Goal: Task Accomplishment & Management: Complete application form

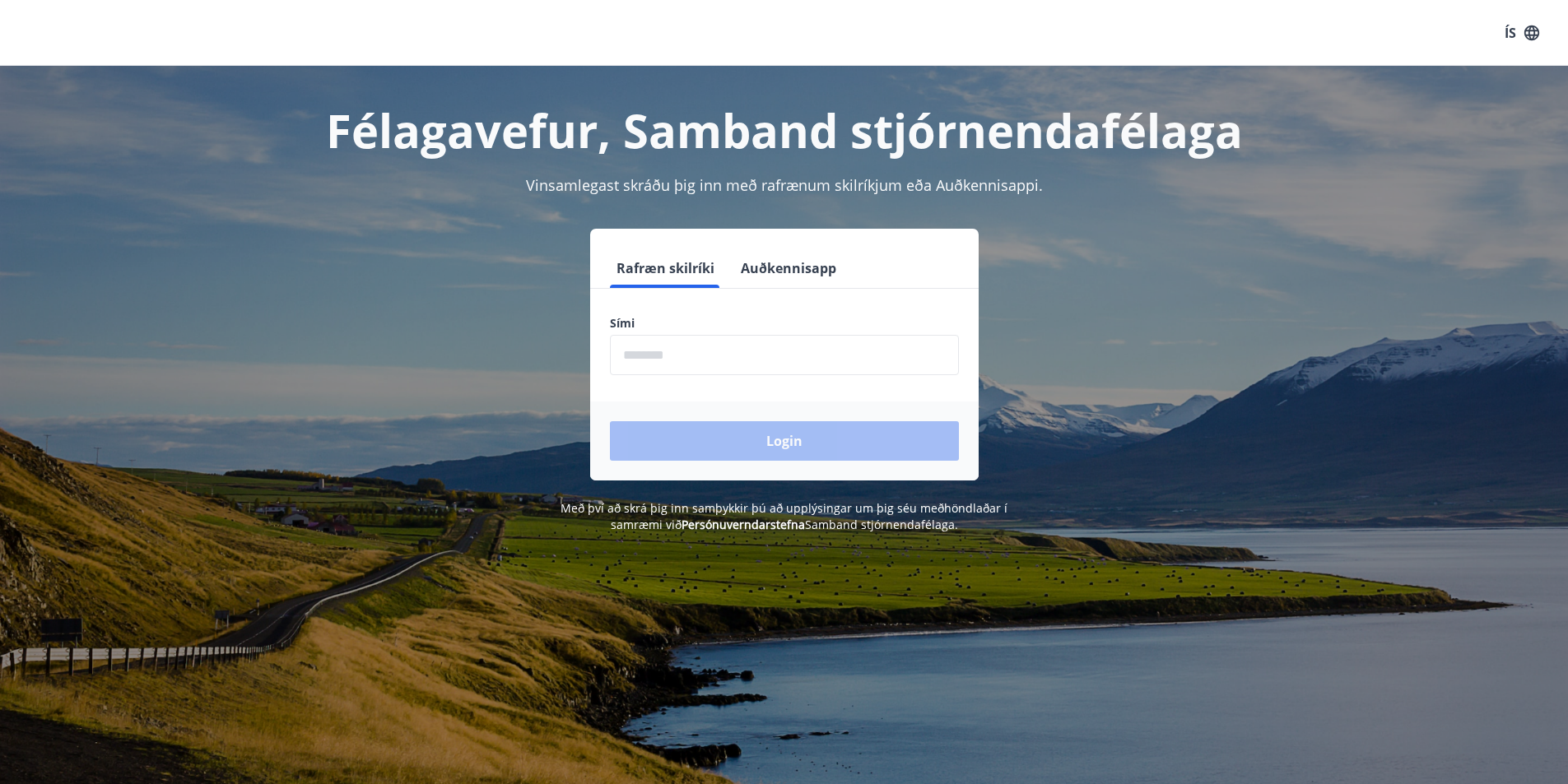
click at [677, 350] on input "phone" at bounding box center [784, 355] width 349 height 40
type input "********"
click at [743, 434] on button "Login" at bounding box center [784, 441] width 349 height 40
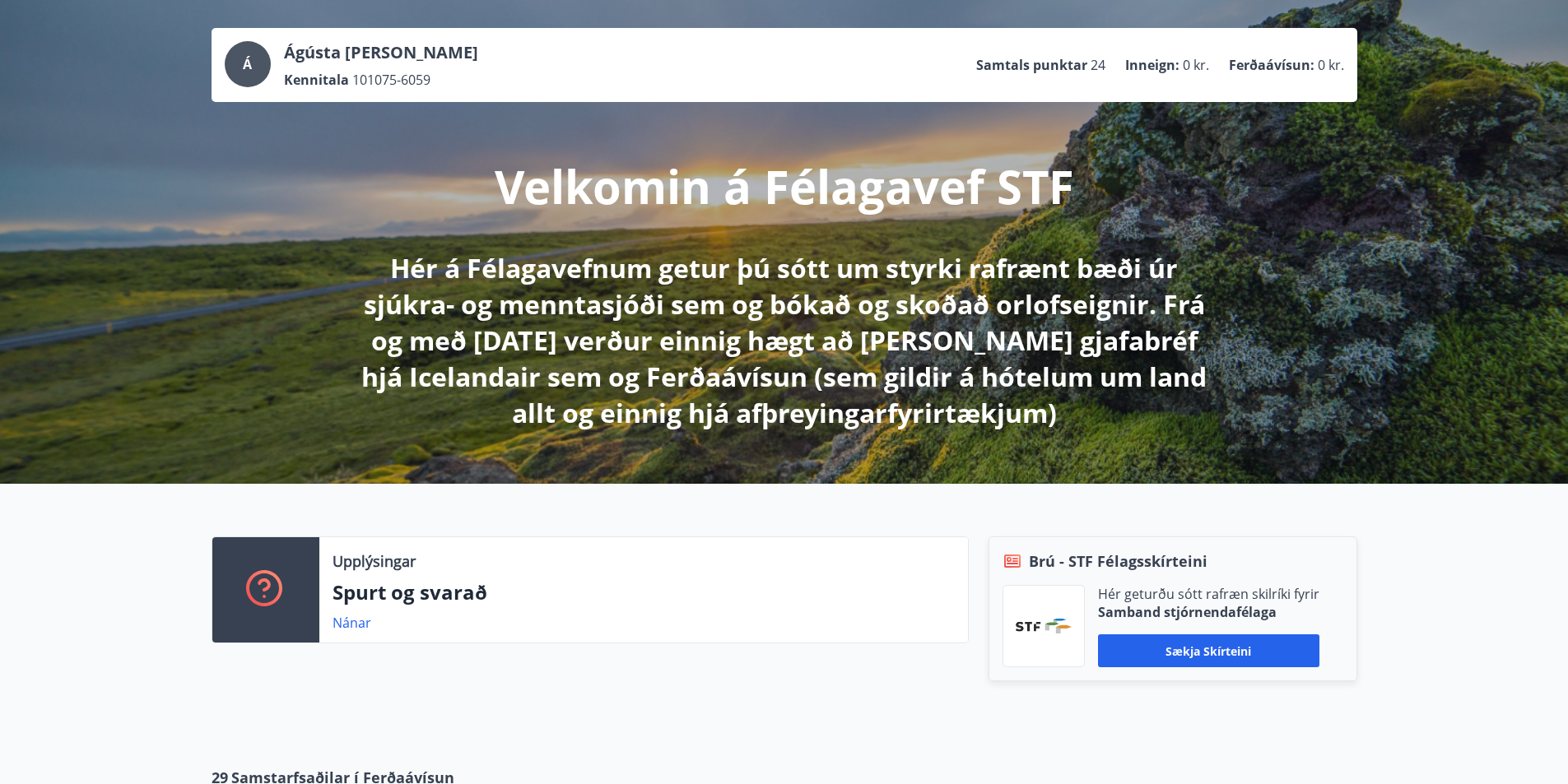
scroll to position [165, 0]
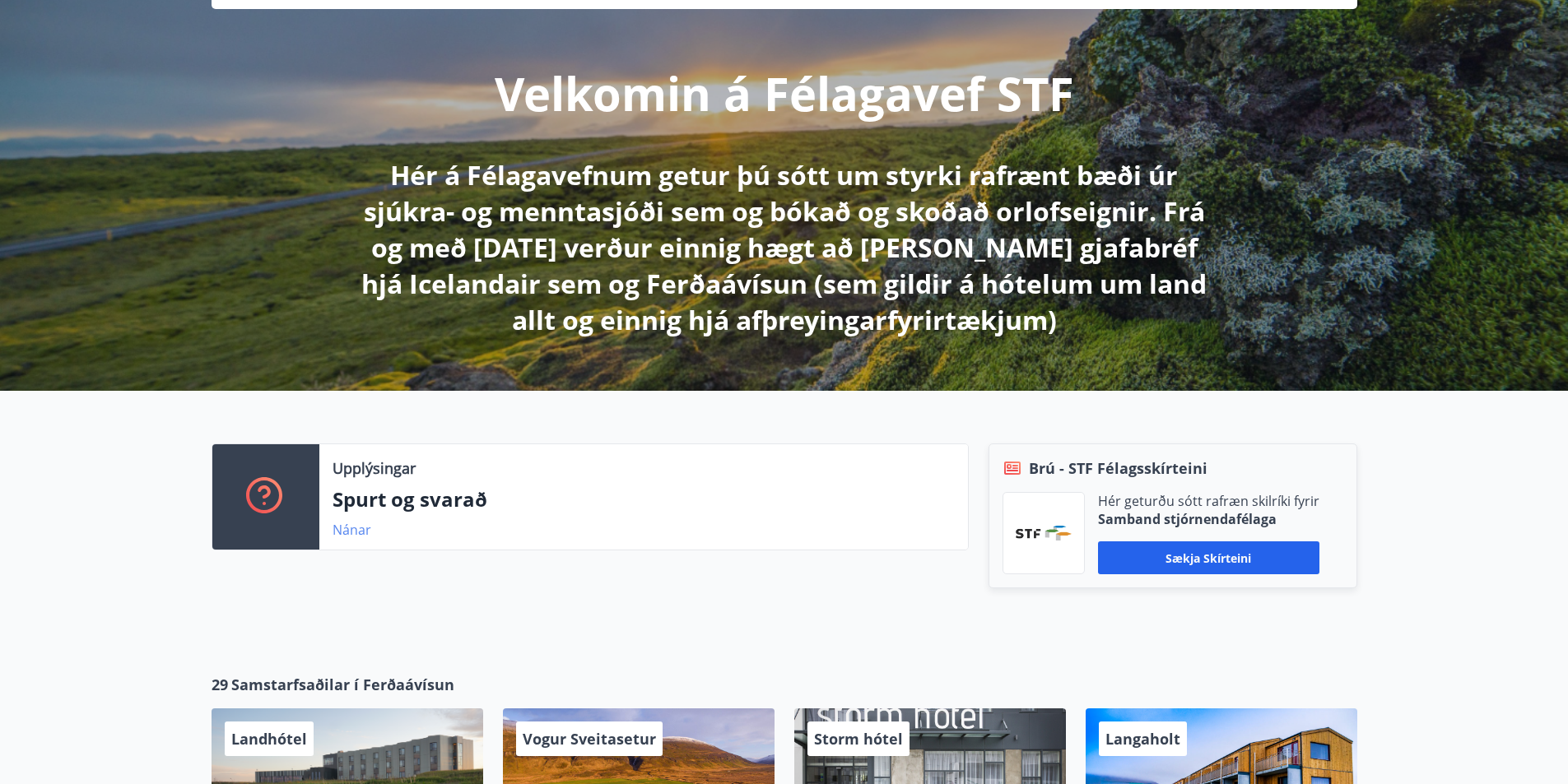
click at [354, 534] on link "Nánar" at bounding box center [351, 530] width 39 height 18
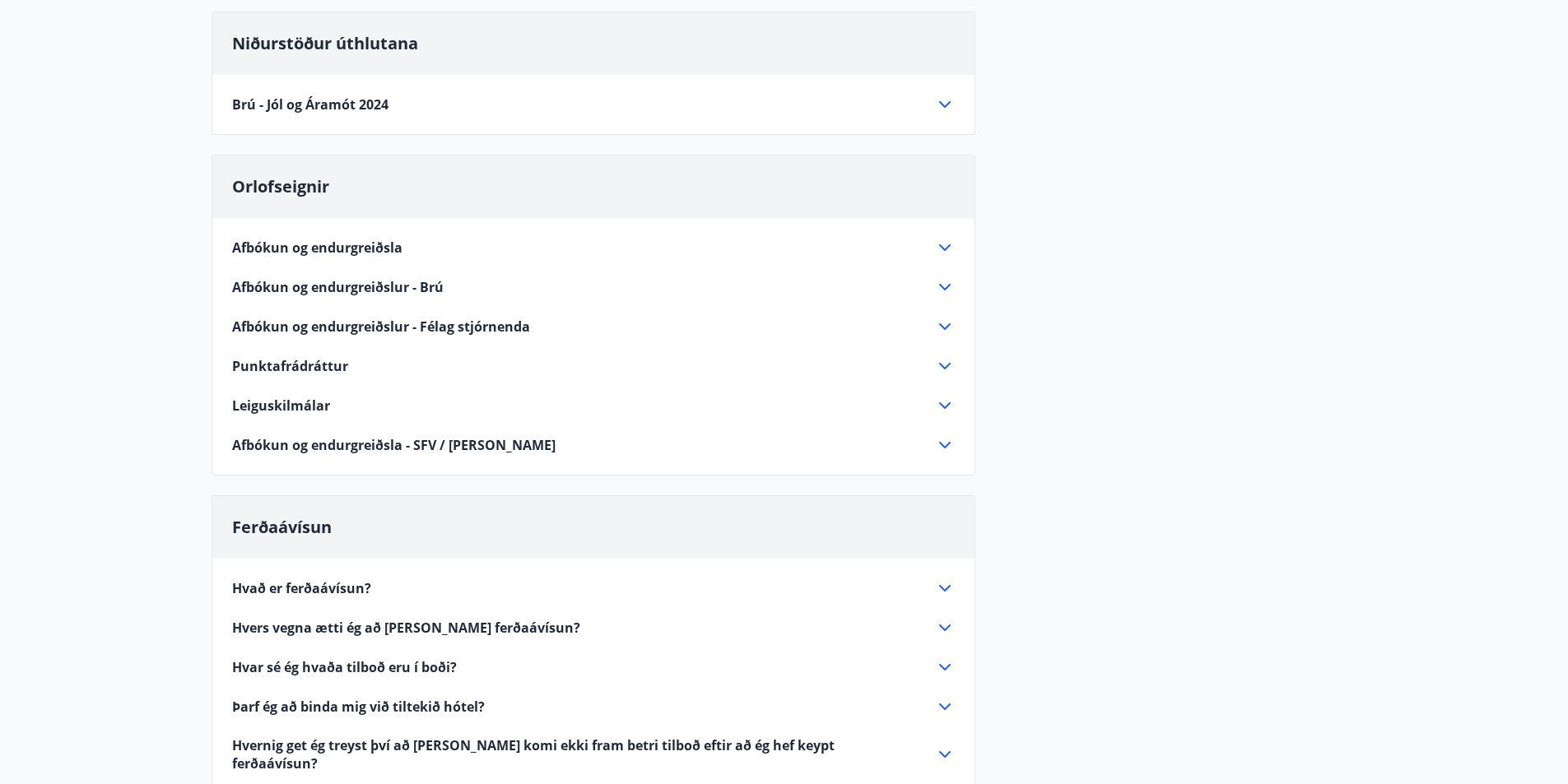
scroll to position [154, 0]
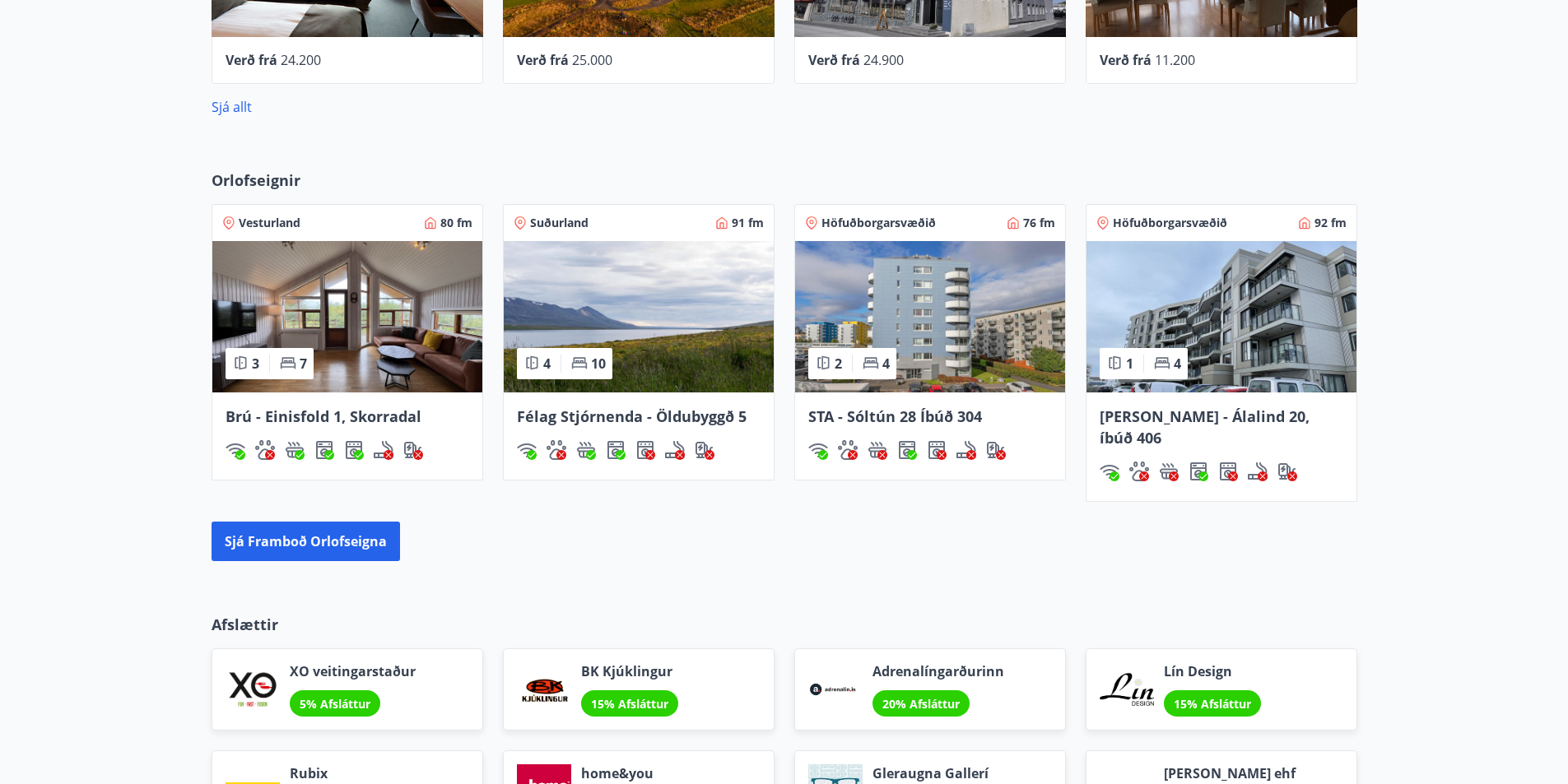
scroll to position [1251, 0]
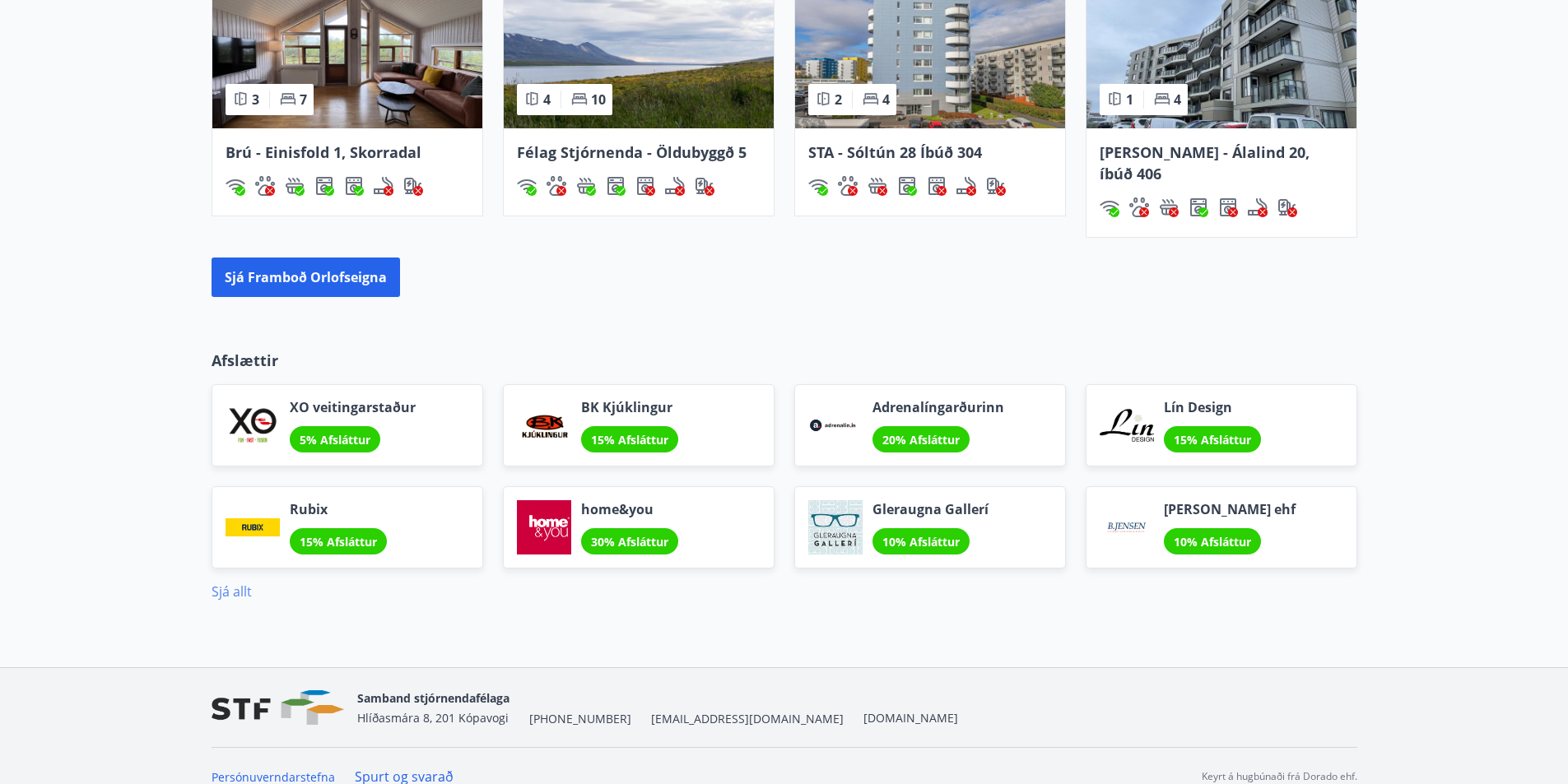
click at [220, 583] on link "Sjá allt" at bounding box center [232, 591] width 40 height 18
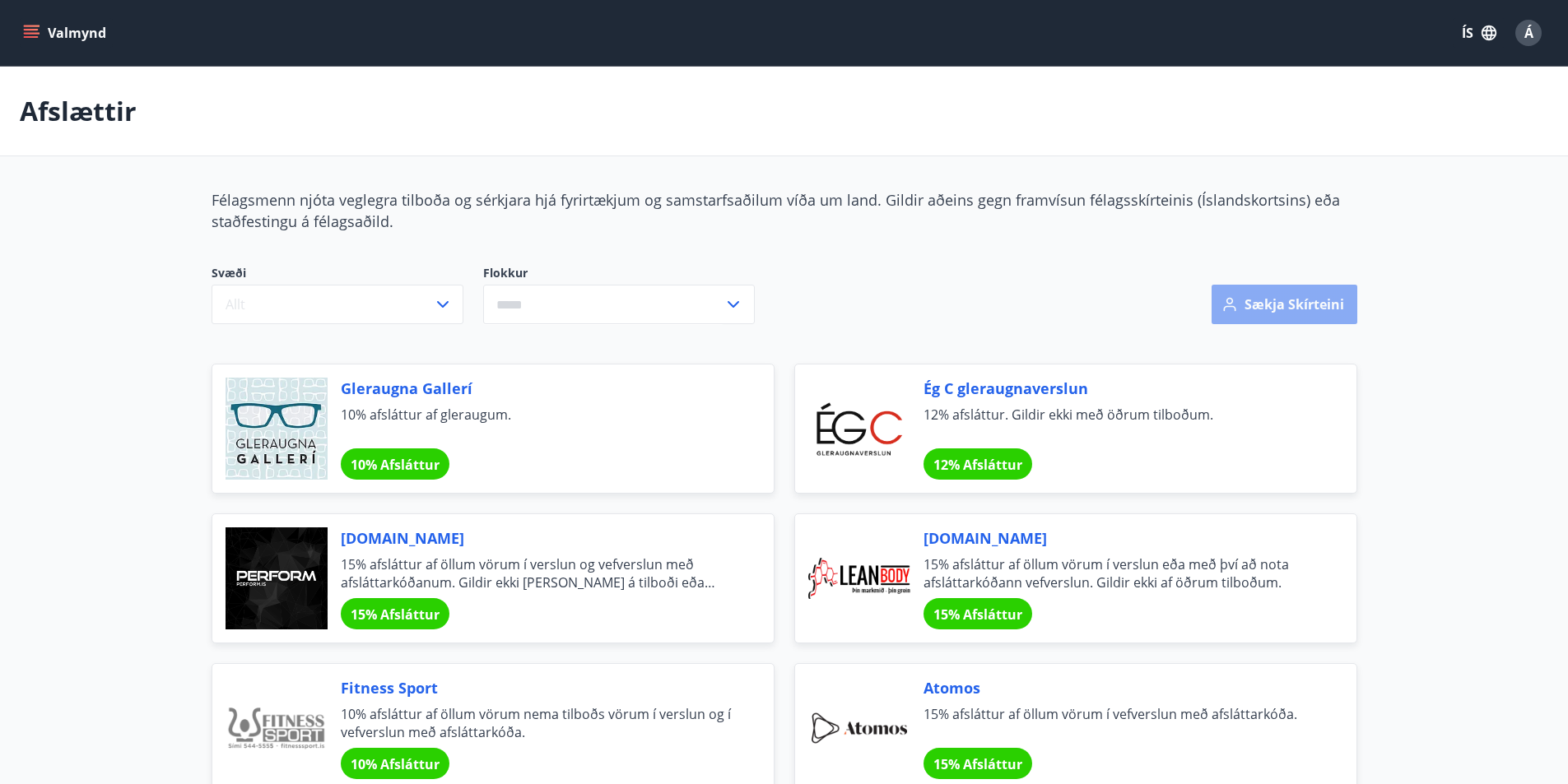
click at [1289, 297] on button "Sækja skírteini" at bounding box center [1285, 304] width 146 height 40
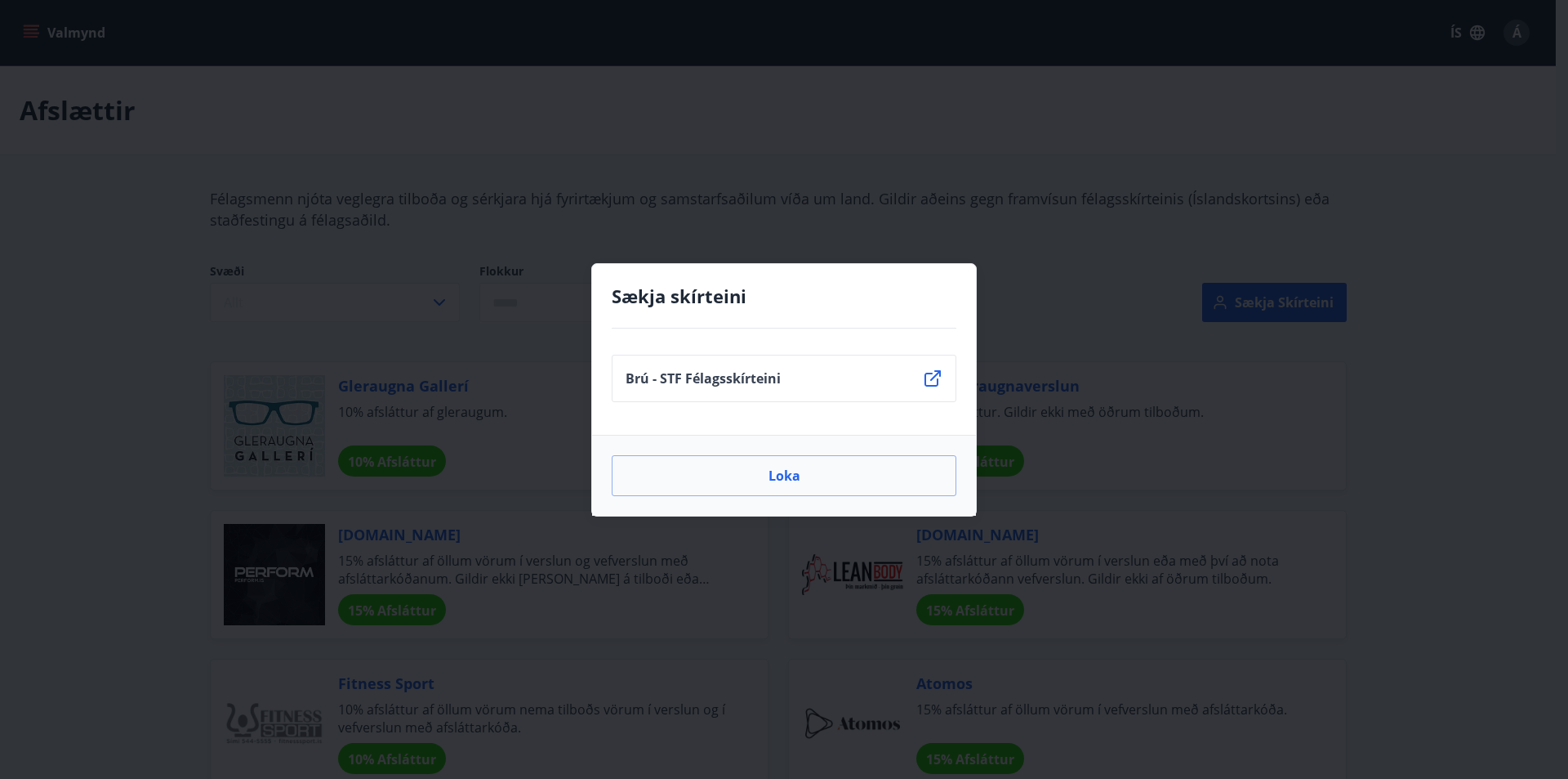
click at [710, 367] on li "Brú - STF Félagsskírteini" at bounding box center [784, 379] width 345 height 48
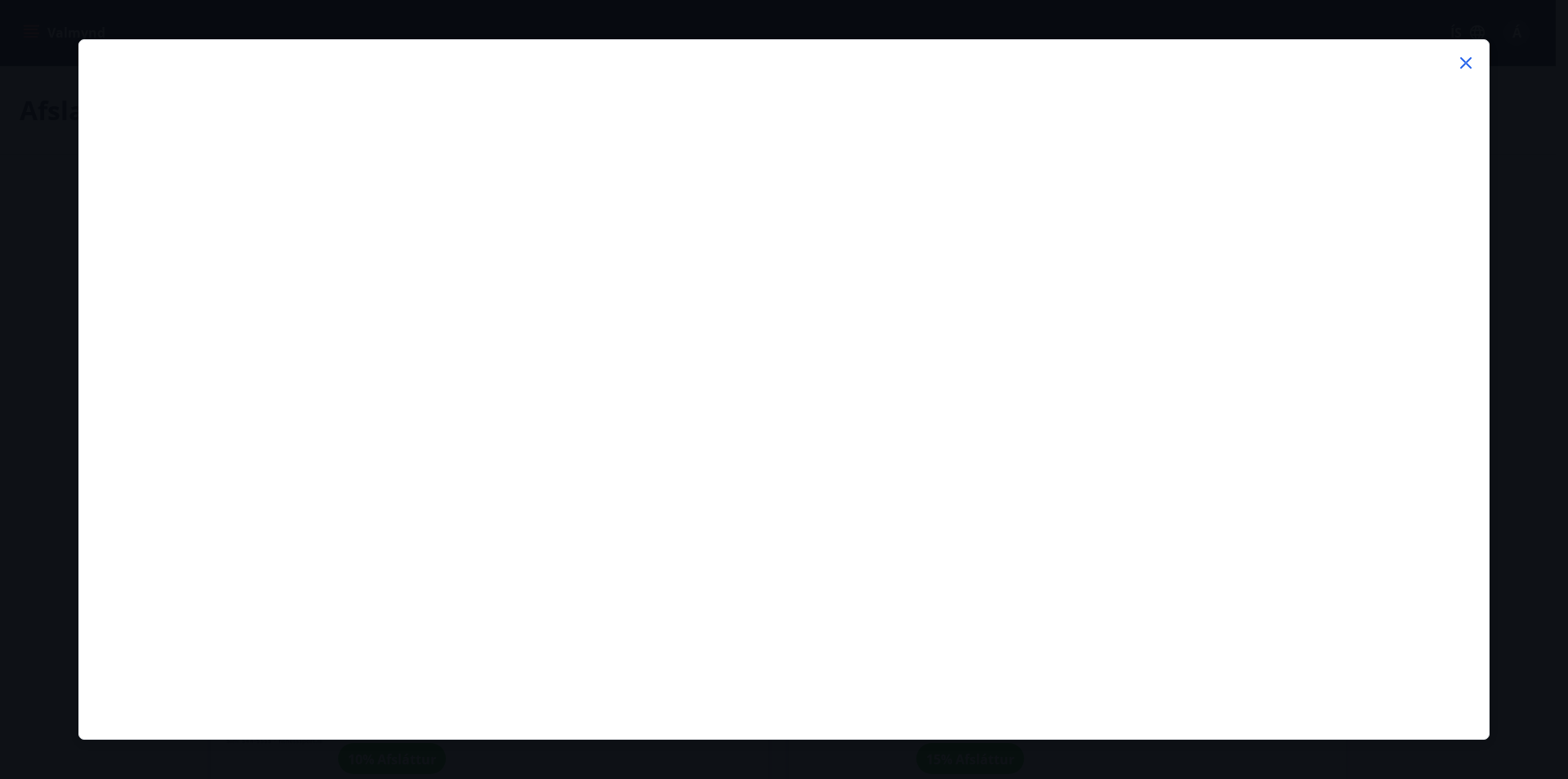
click at [1469, 59] on icon at bounding box center [1466, 63] width 12 height 12
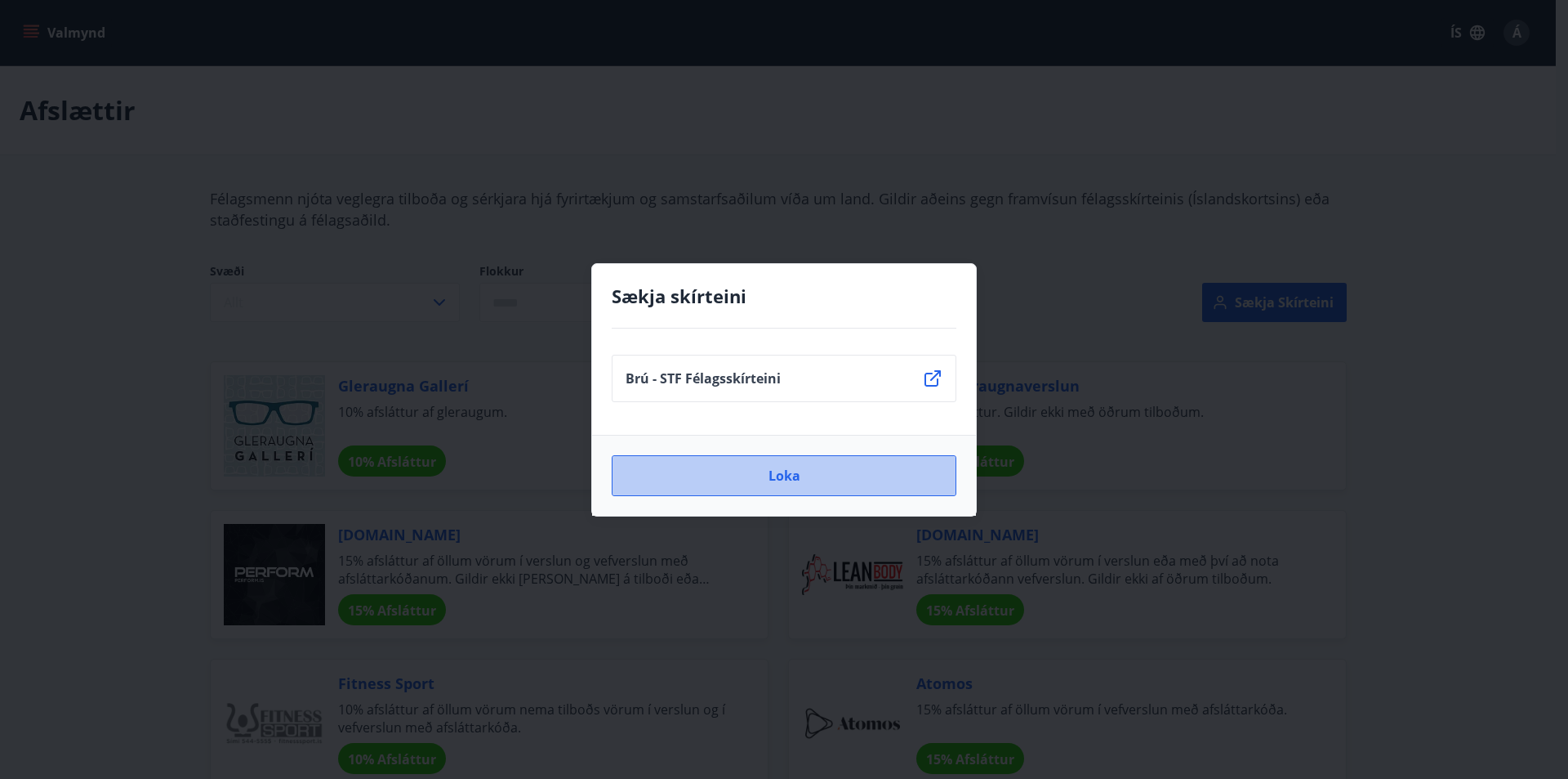
click at [845, 463] on button "Loka" at bounding box center [784, 475] width 345 height 41
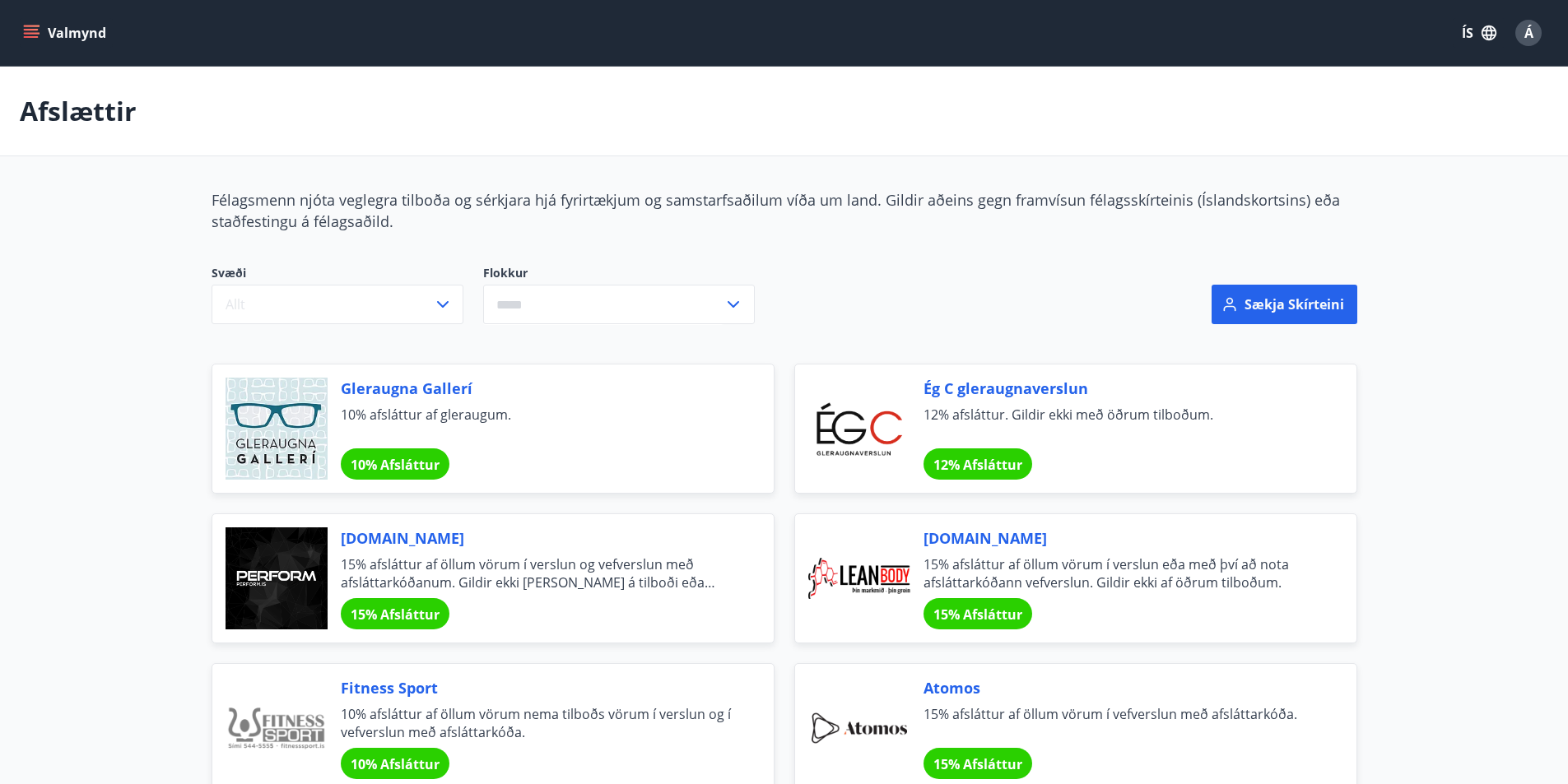
click at [1532, 30] on span "Á" at bounding box center [1528, 33] width 9 height 18
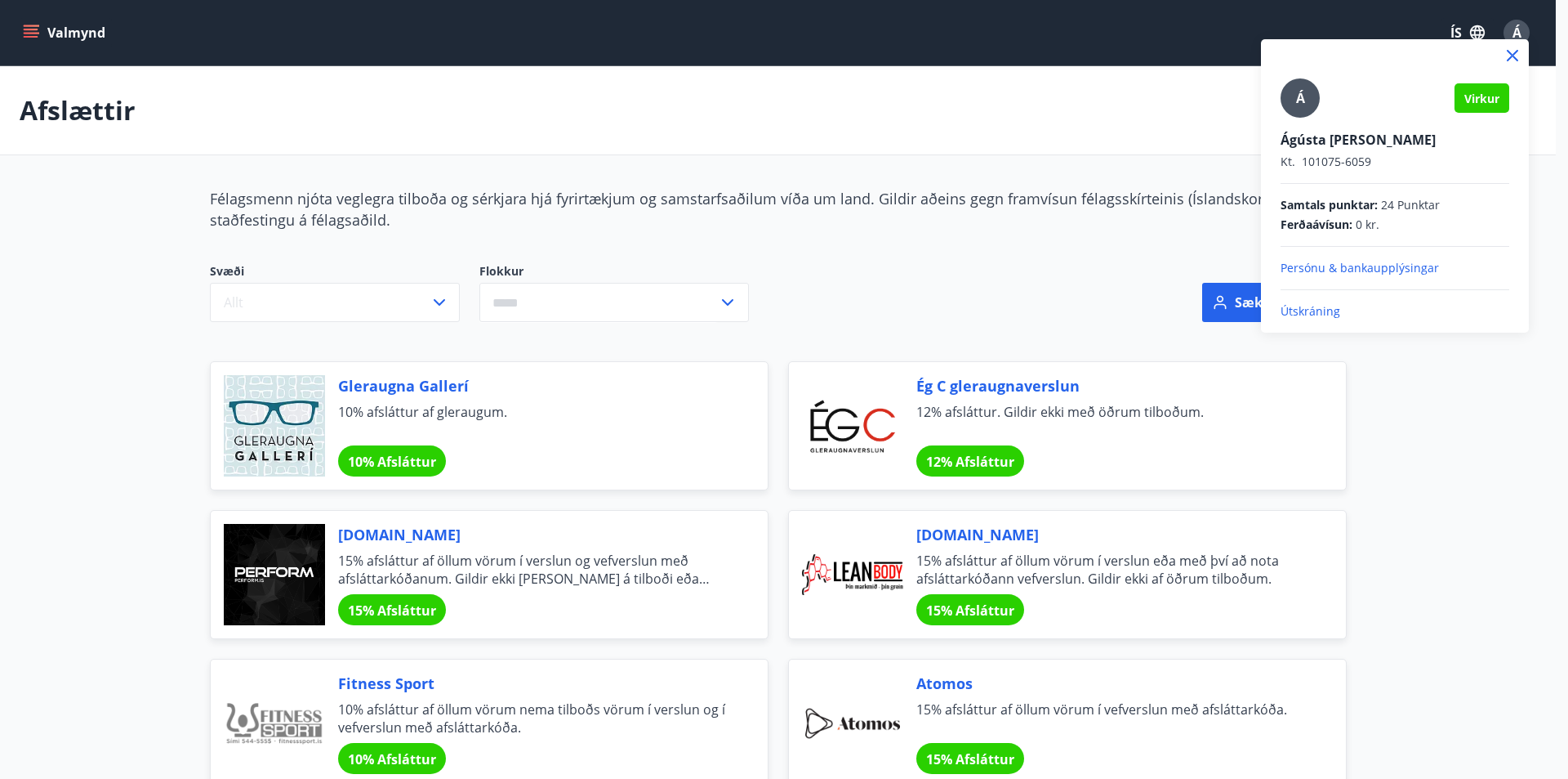
click at [1338, 139] on p "Ágústa [PERSON_NAME]" at bounding box center [1395, 140] width 229 height 18
click at [1510, 52] on icon at bounding box center [1513, 56] width 12 height 12
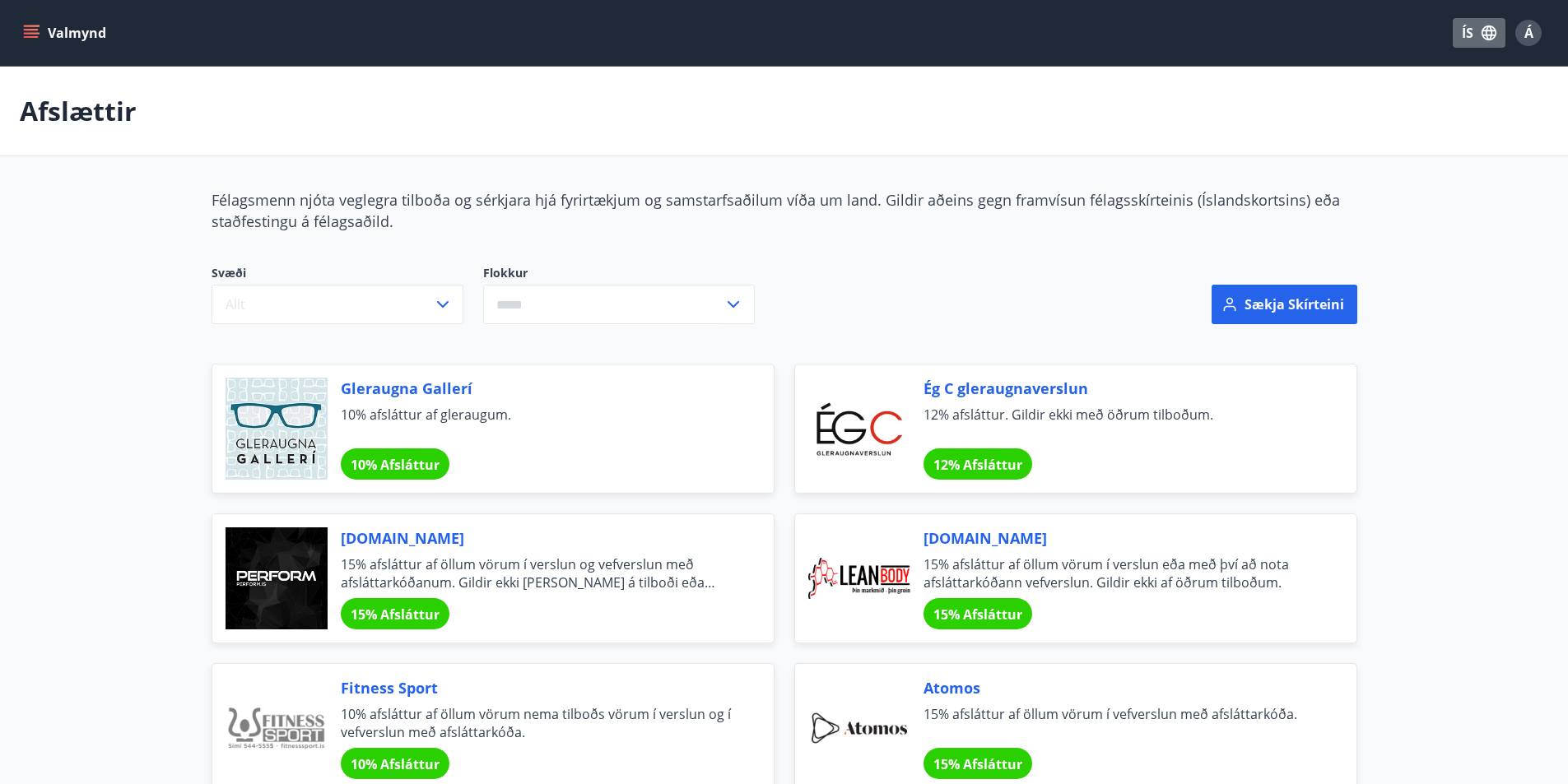
click at [1463, 27] on button "ÍS" at bounding box center [1478, 33] width 53 height 30
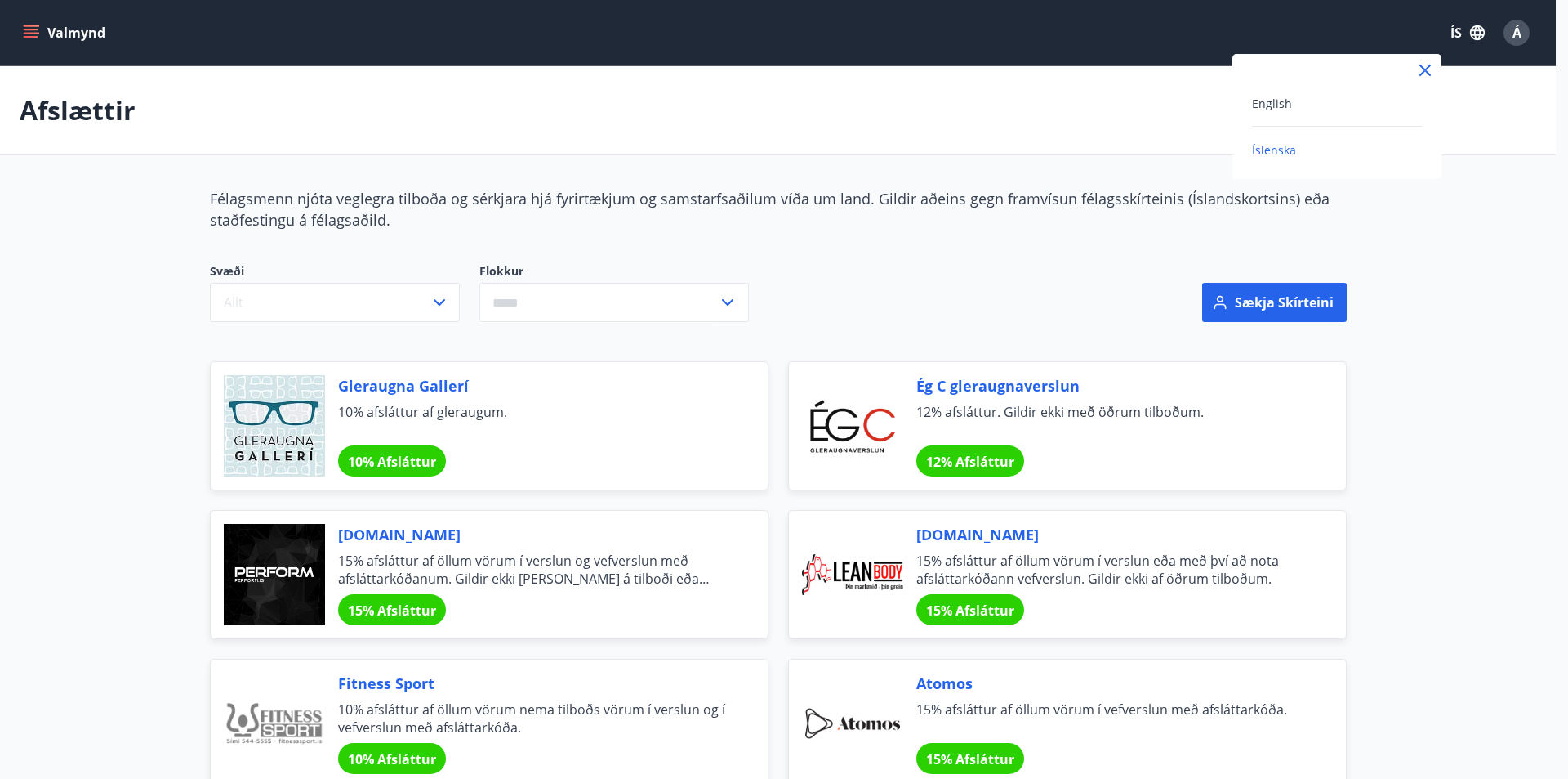
click at [31, 30] on div at bounding box center [784, 390] width 1568 height 779
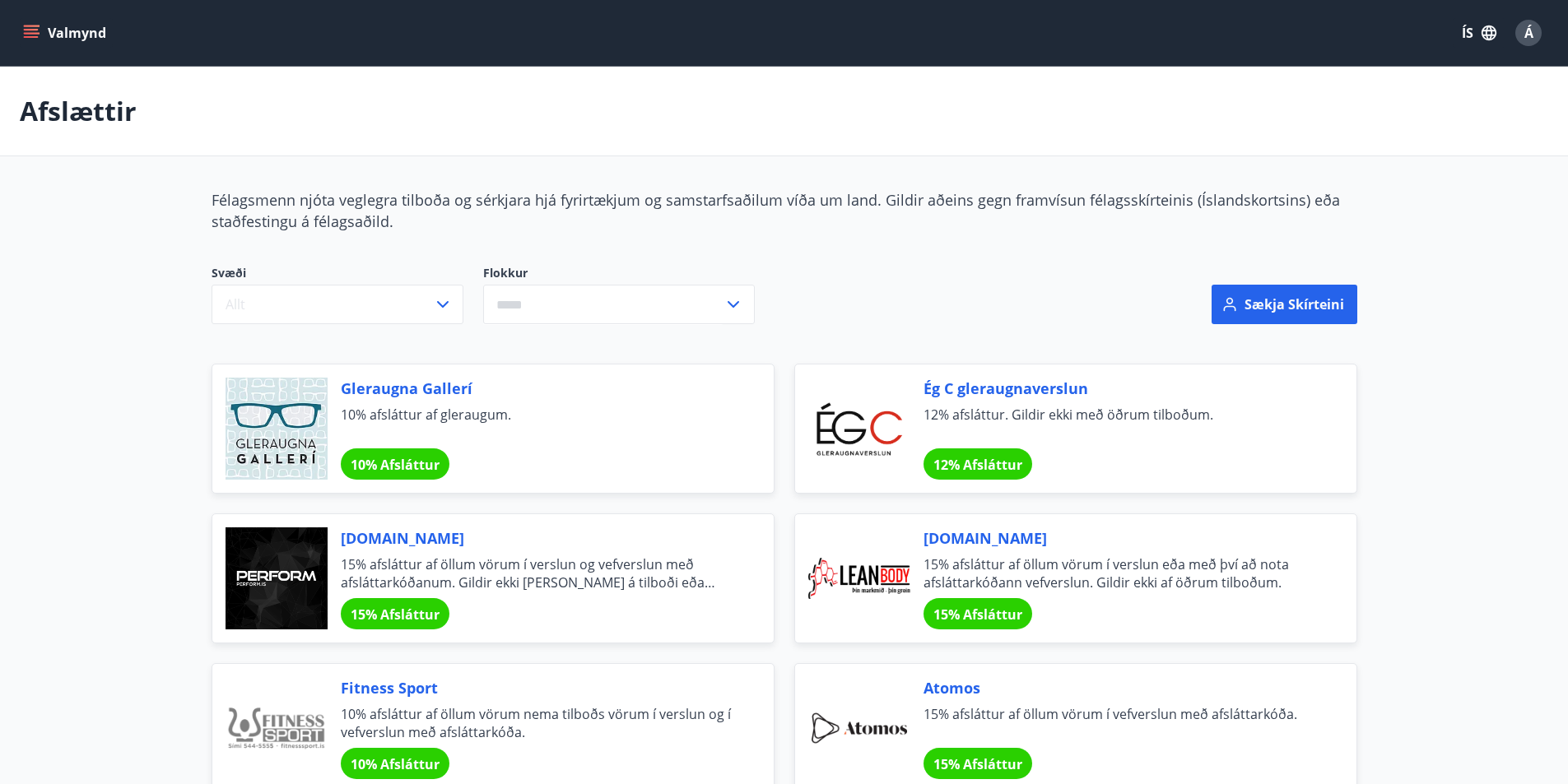
click at [69, 31] on button "Valmynd" at bounding box center [66, 33] width 93 height 30
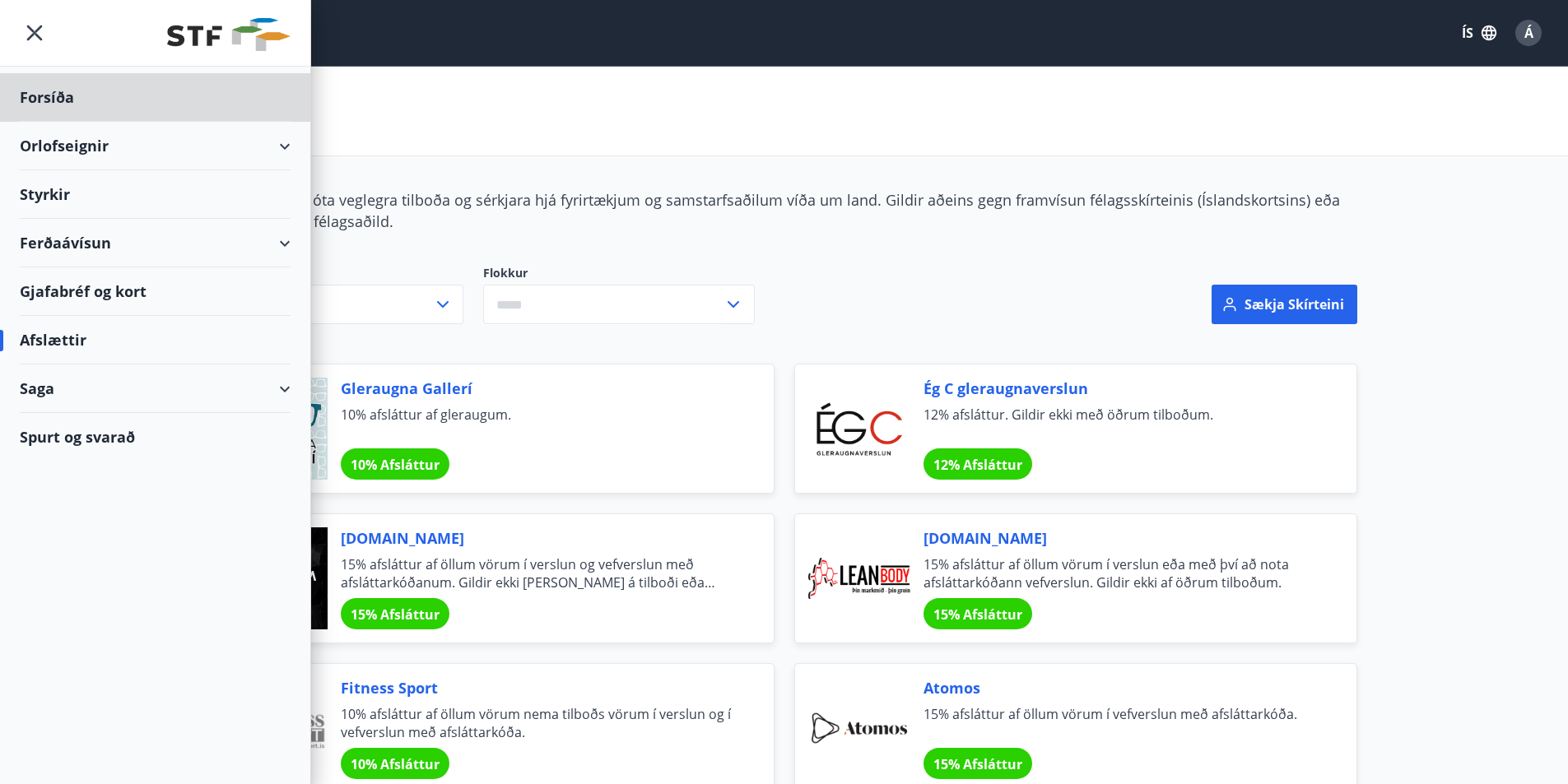
click at [50, 122] on div "Styrkir" at bounding box center [155, 97] width 270 height 49
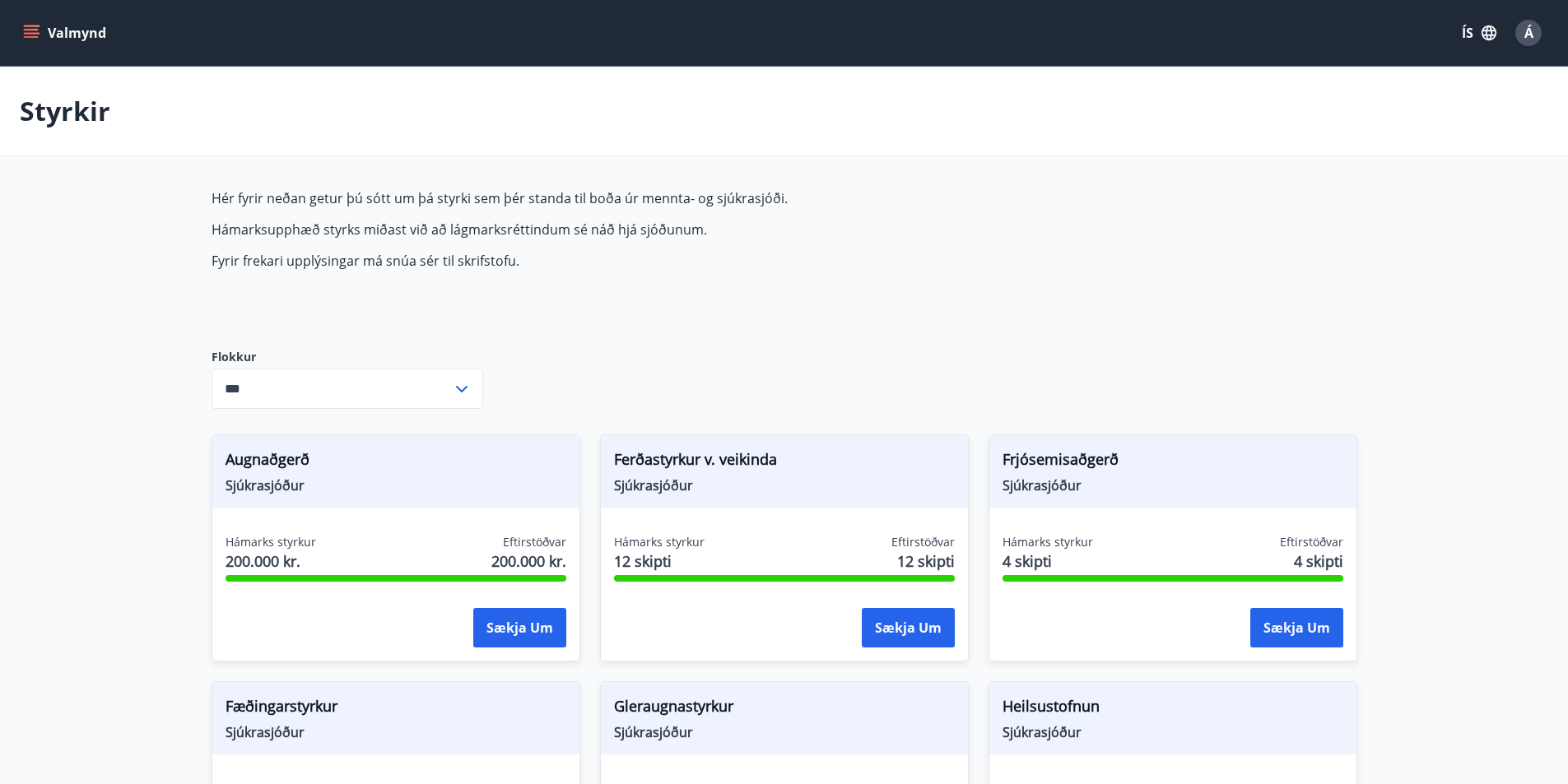
type input "***"
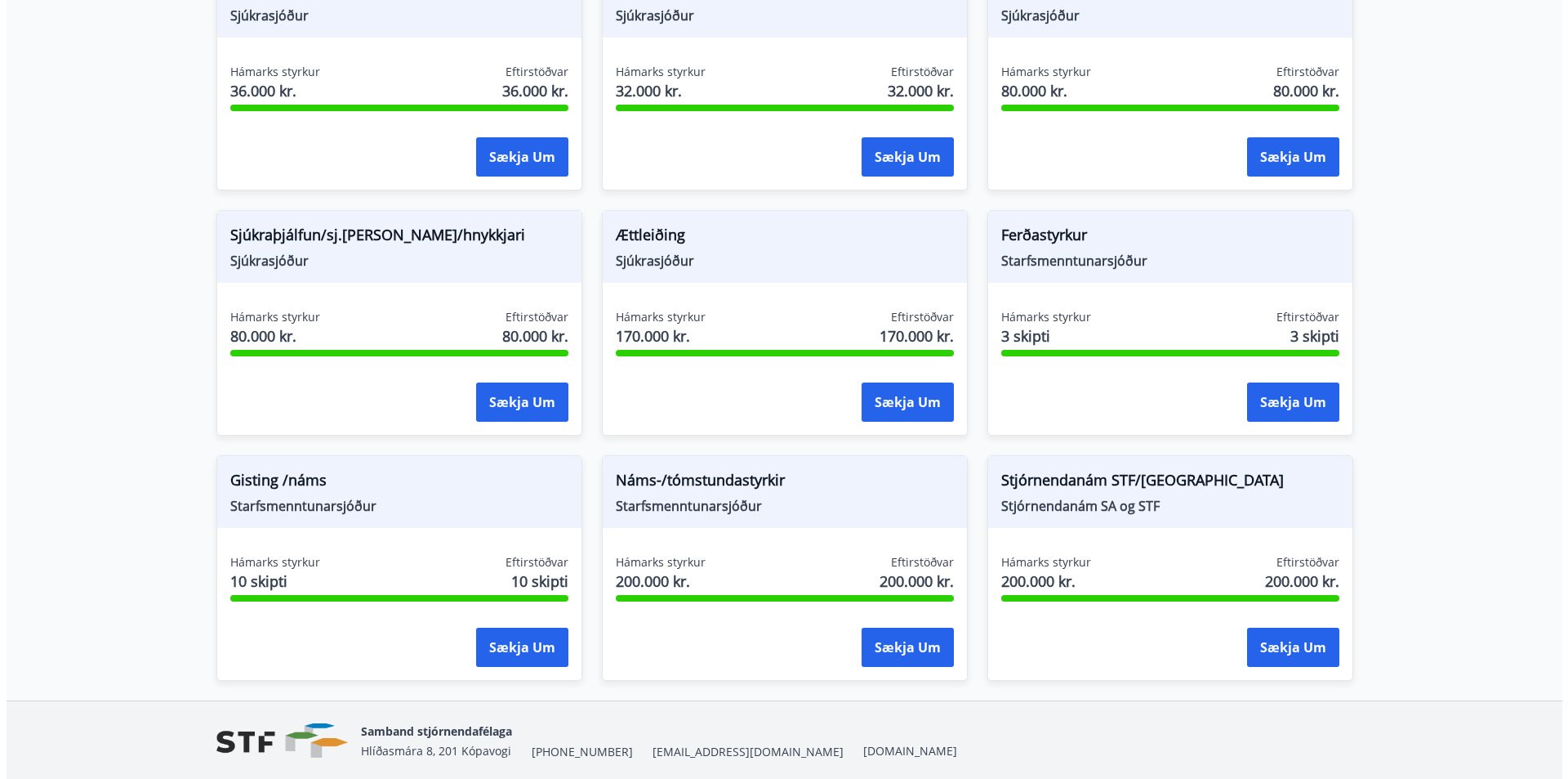
scroll to position [1226, 0]
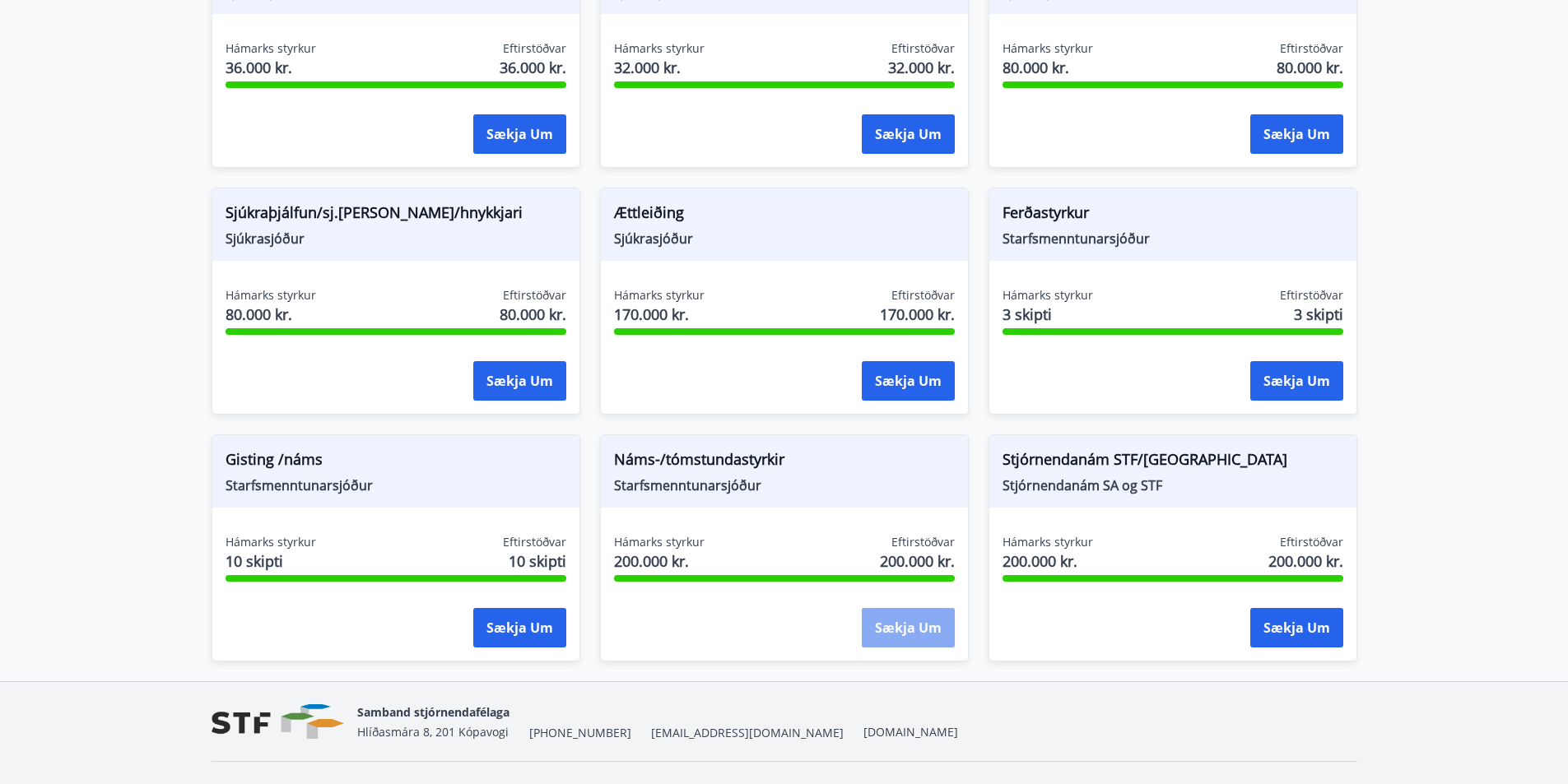
click at [904, 634] on button "Sækja um" at bounding box center [907, 627] width 93 height 40
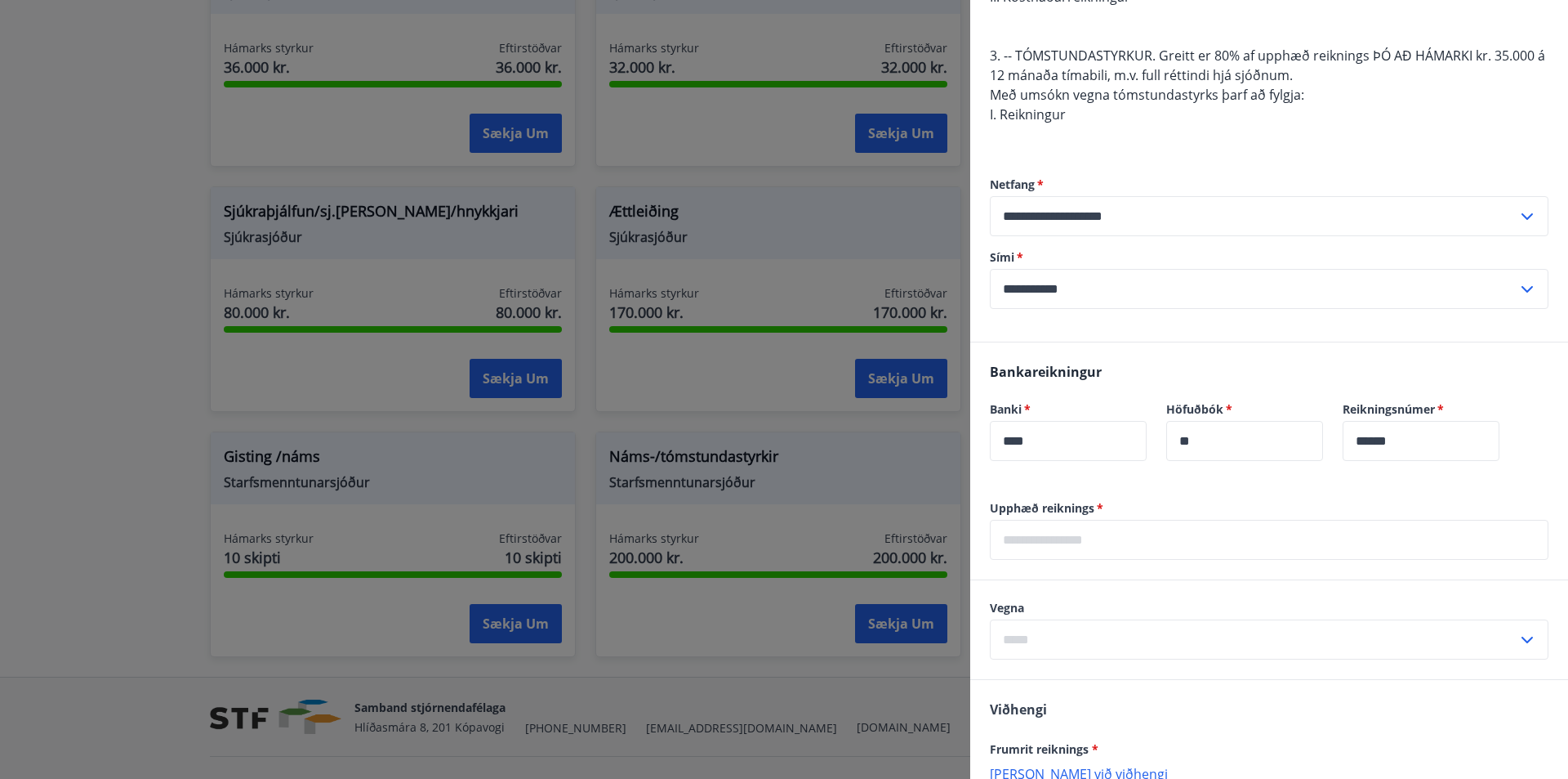
scroll to position [491, 0]
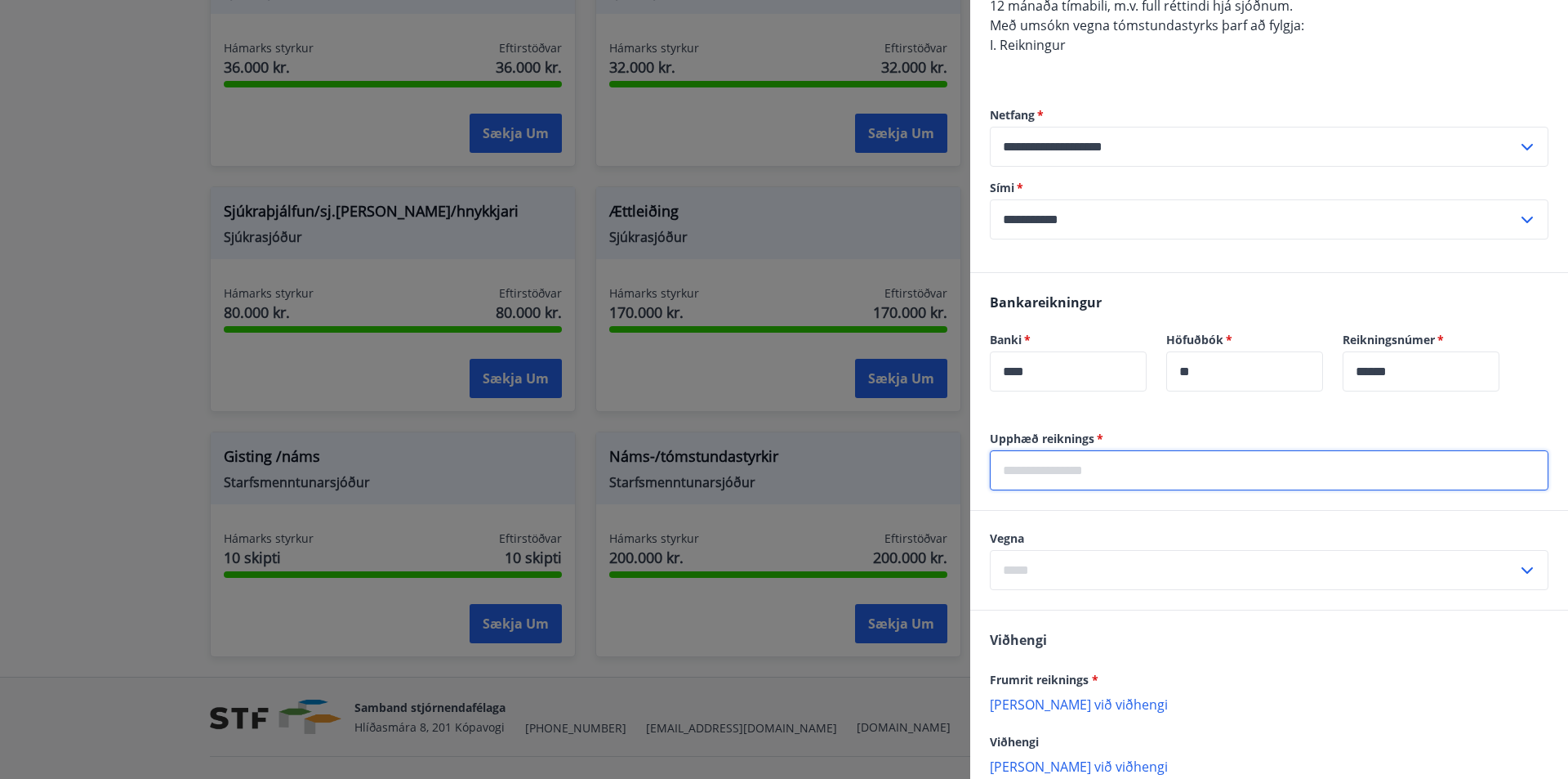
click at [1127, 467] on input "text" at bounding box center [1269, 470] width 559 height 40
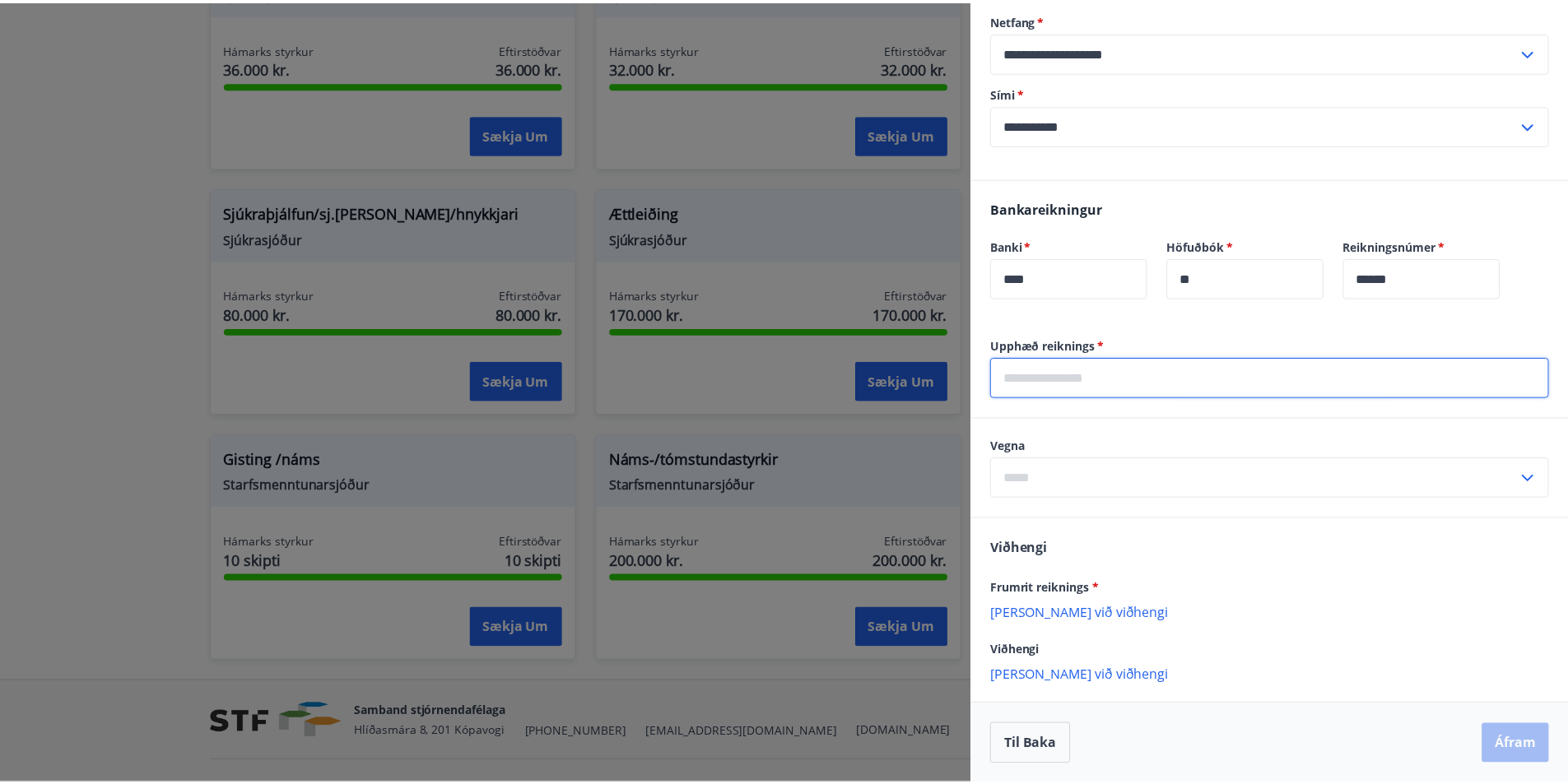
scroll to position [590, 0]
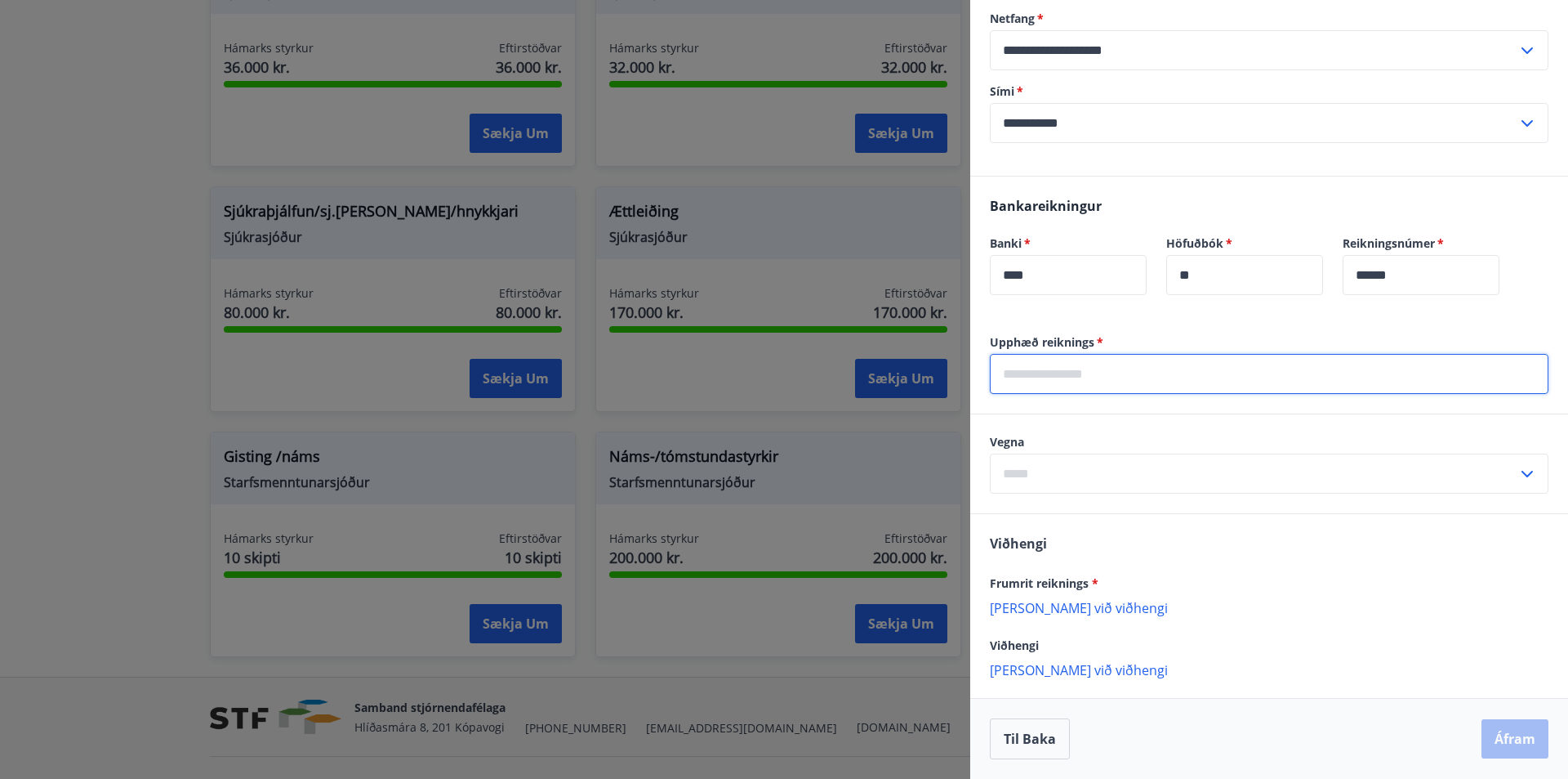
click at [62, 278] on div at bounding box center [784, 390] width 1568 height 779
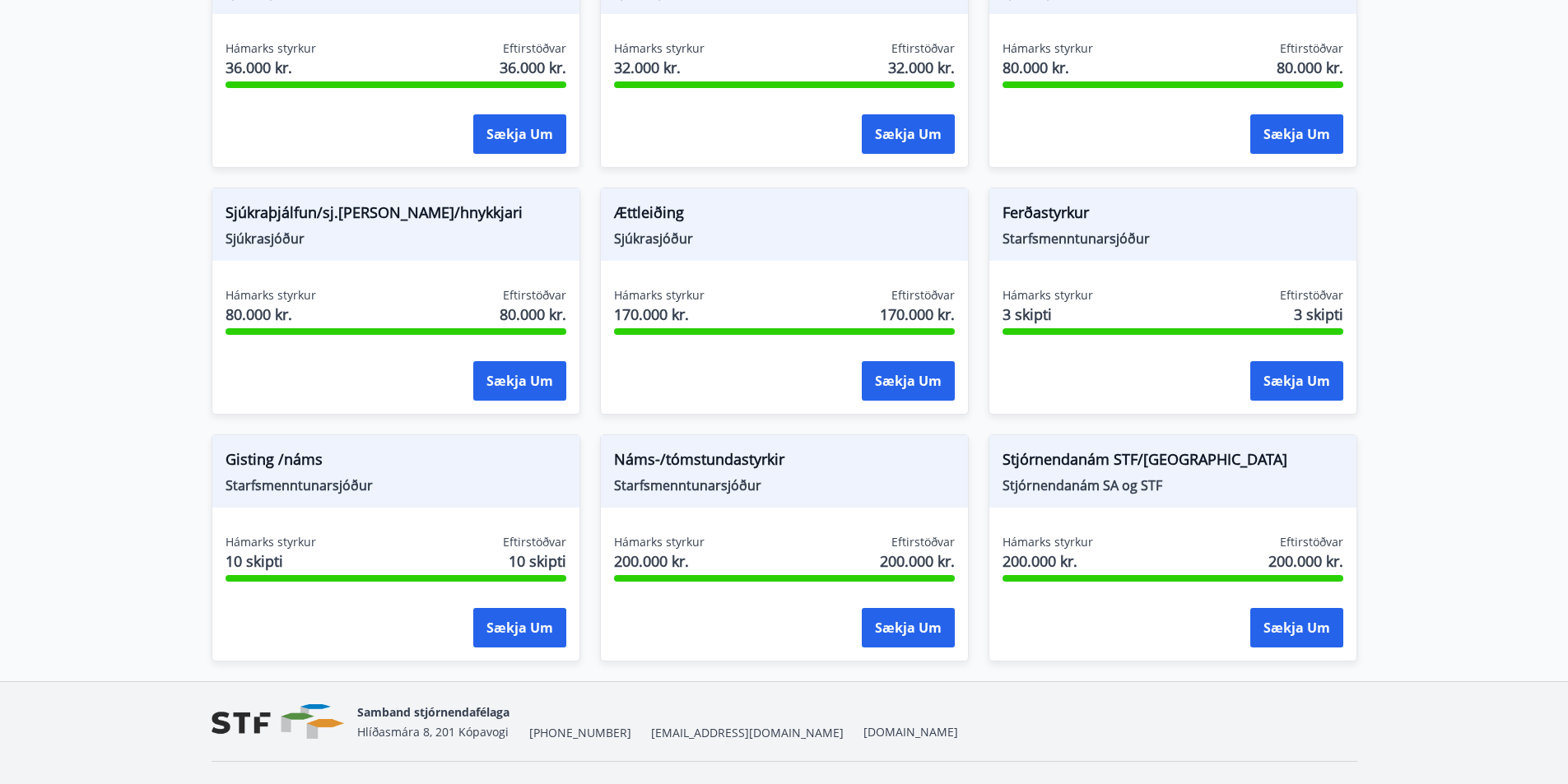
scroll to position [0, 0]
